Goal: Check status

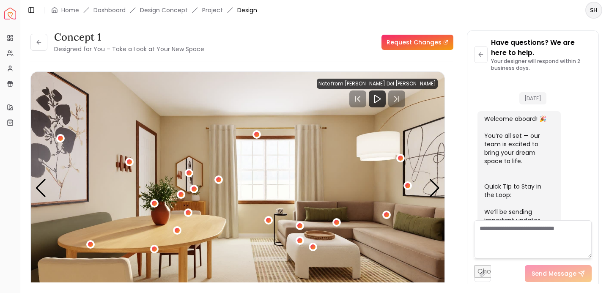
scroll to position [511, 0]
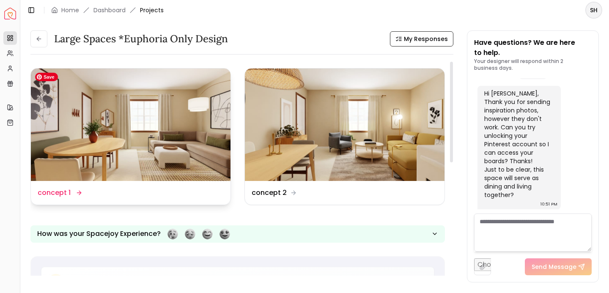
click at [88, 146] on img at bounding box center [131, 125] width 200 height 113
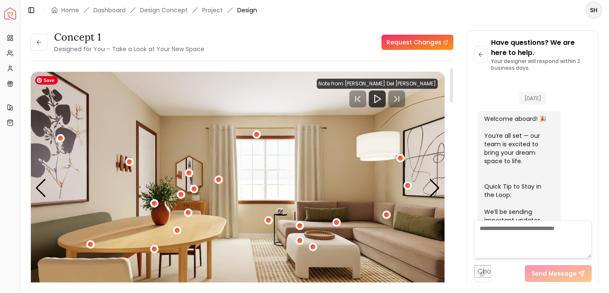
scroll to position [511, 0]
